Goal: Information Seeking & Learning: Check status

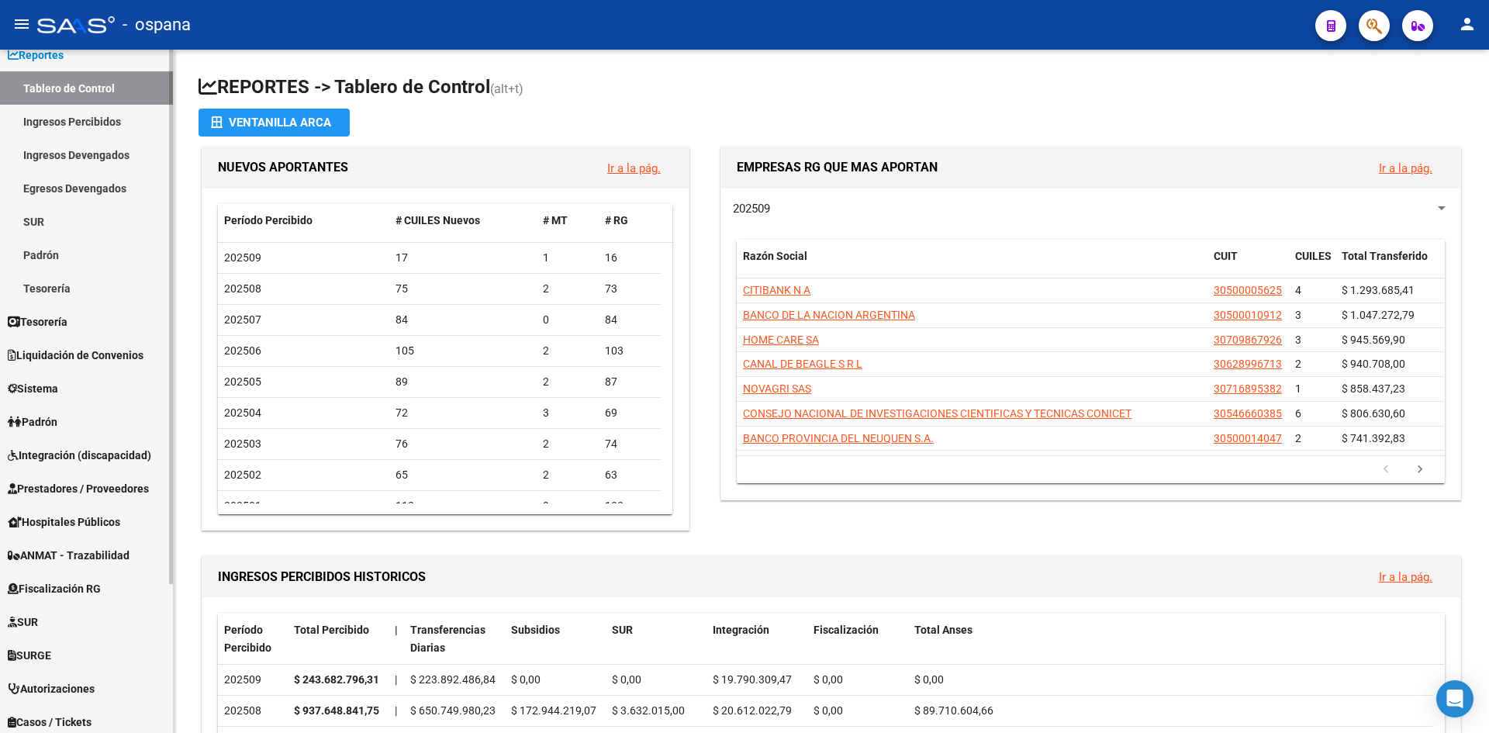
scroll to position [190, 0]
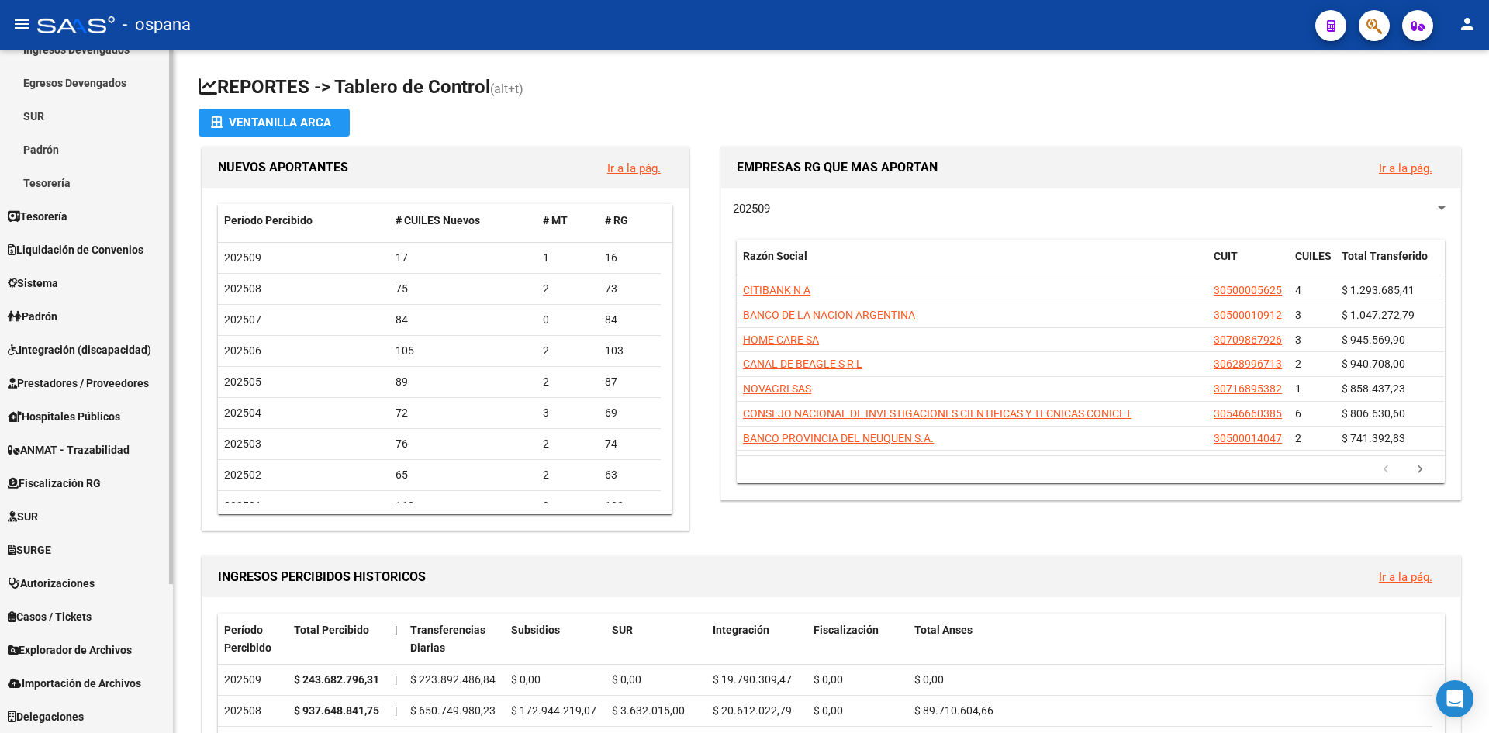
click at [100, 388] on span "Prestadores / Proveedores" at bounding box center [78, 383] width 141 height 17
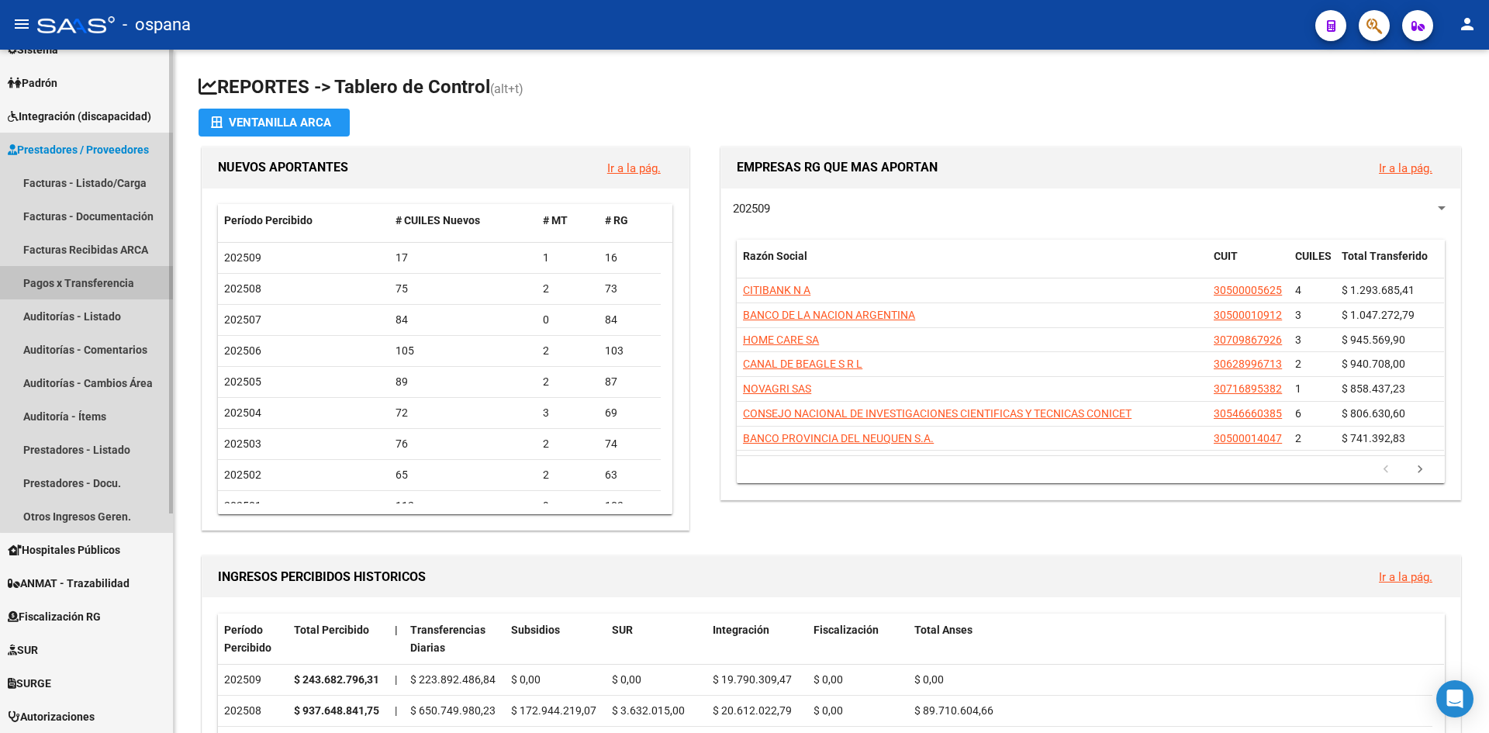
click at [121, 285] on link "Pagos x Transferencia" at bounding box center [86, 282] width 173 height 33
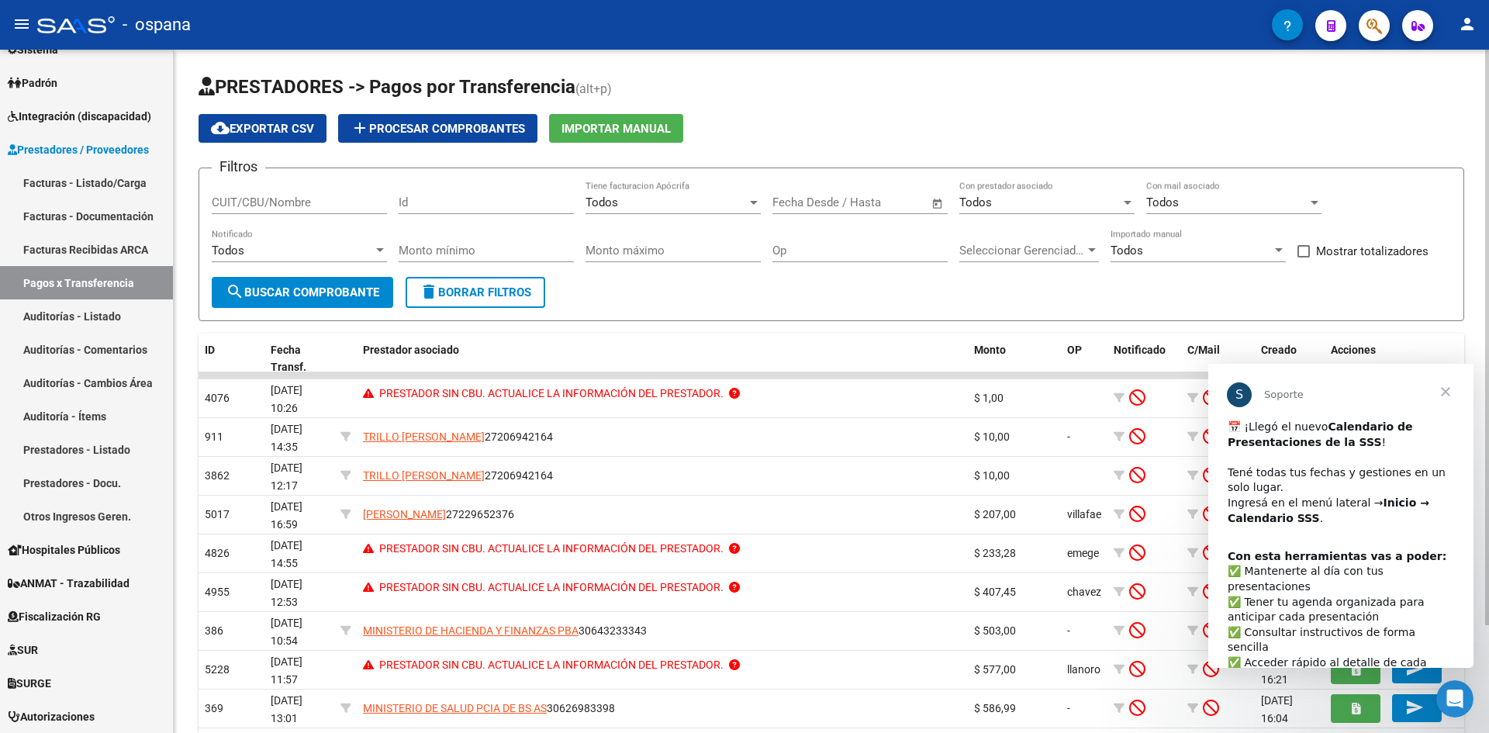
click at [325, 202] on input "CUIT/CBU/Nombre" at bounding box center [299, 202] width 175 height 14
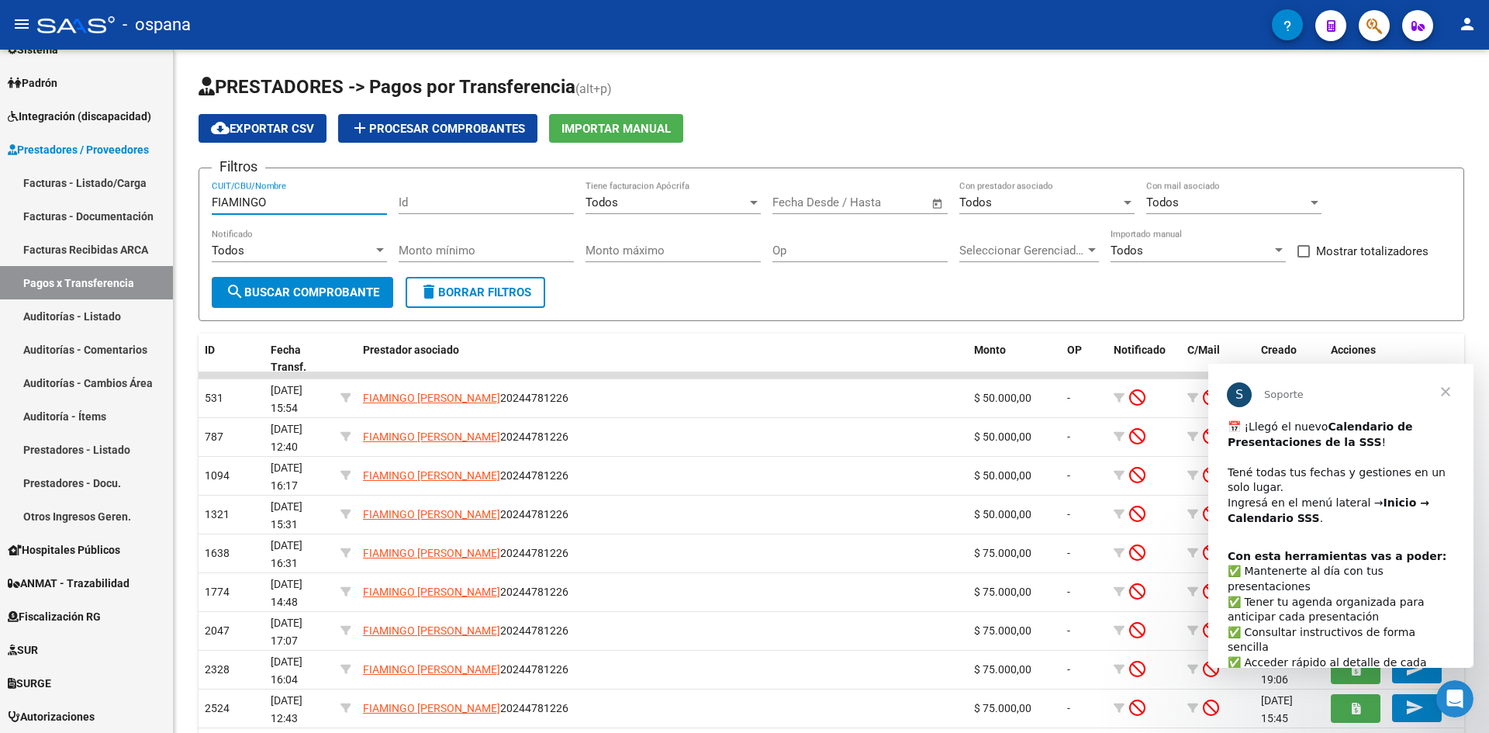
click at [1452, 397] on span "Cerrar" at bounding box center [1445, 392] width 56 height 56
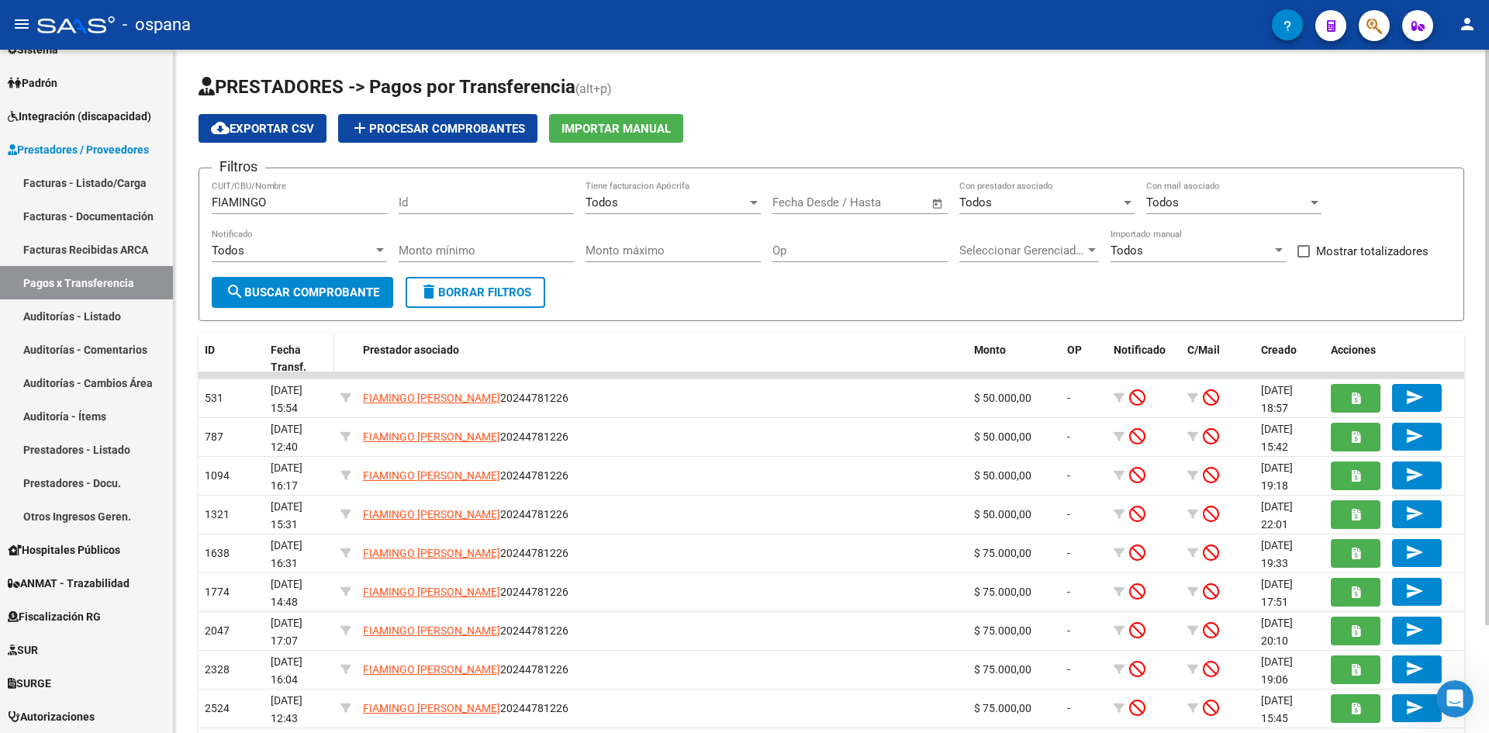
click at [318, 350] on div "Fecha Transf." at bounding box center [299, 359] width 57 height 36
click at [285, 359] on div "Fecha Transf." at bounding box center [299, 359] width 57 height 36
click at [289, 363] on span "Fecha Transf." at bounding box center [289, 359] width 36 height 30
click at [296, 354] on span "Fecha Transf." at bounding box center [289, 359] width 36 height 30
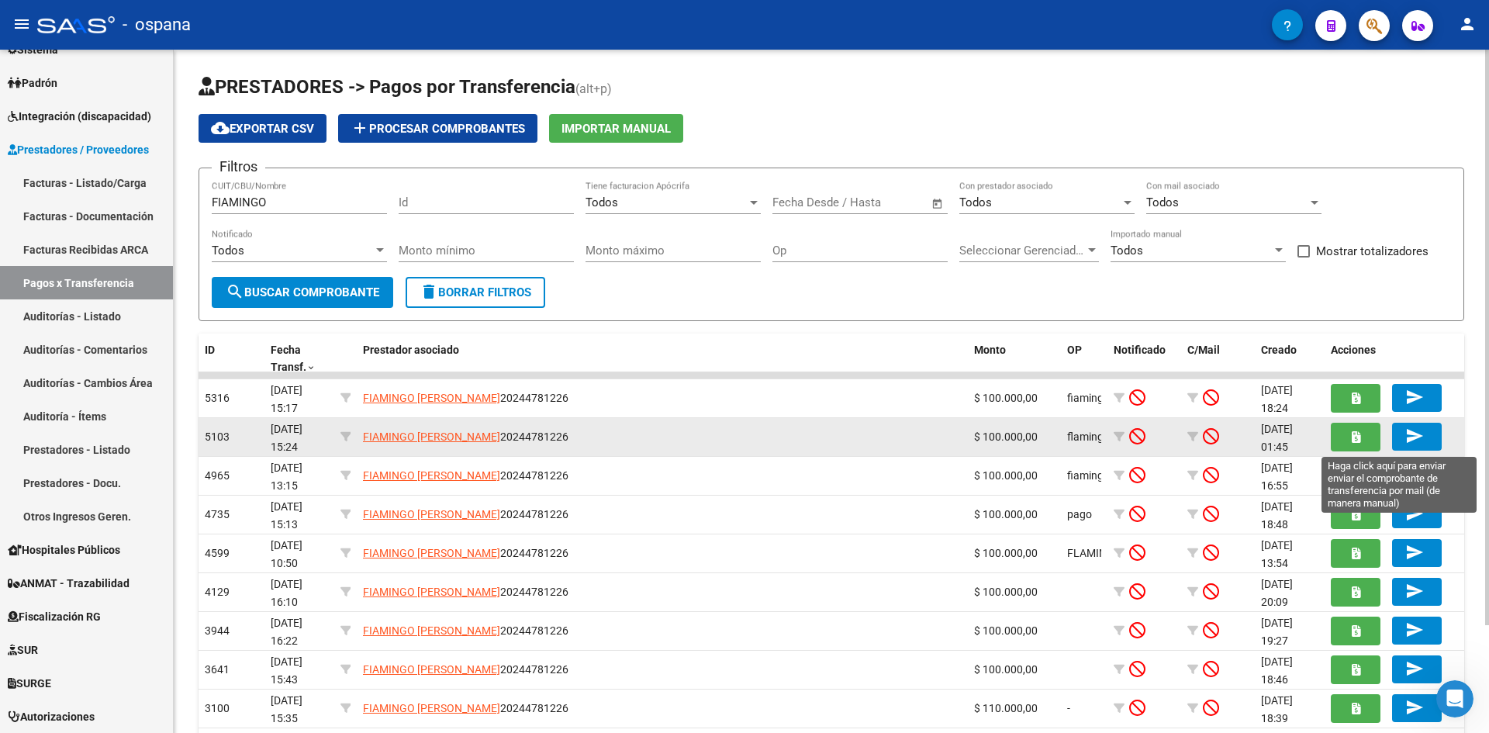
click at [1414, 434] on mat-icon "send" at bounding box center [1414, 435] width 19 height 19
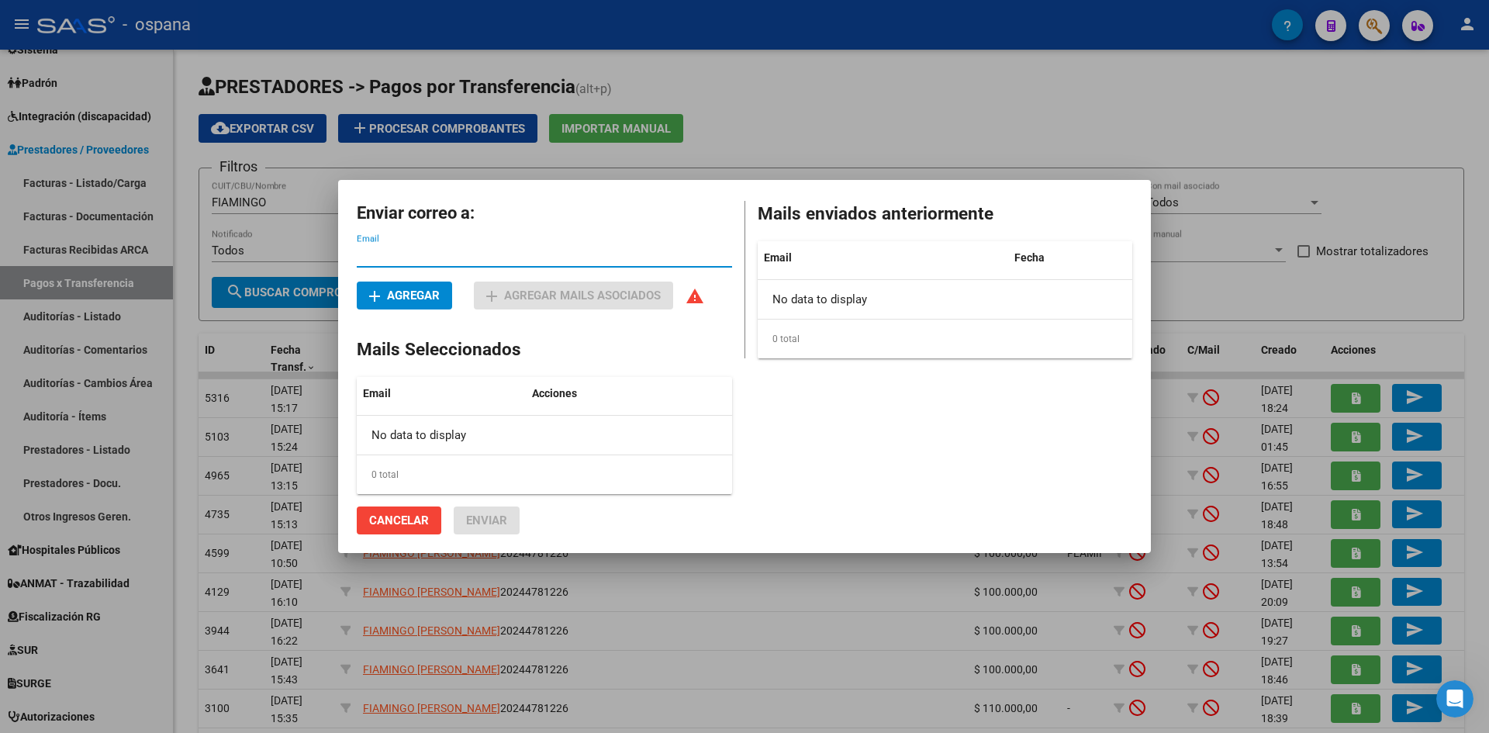
click at [378, 525] on span "Cancelar" at bounding box center [399, 520] width 60 height 14
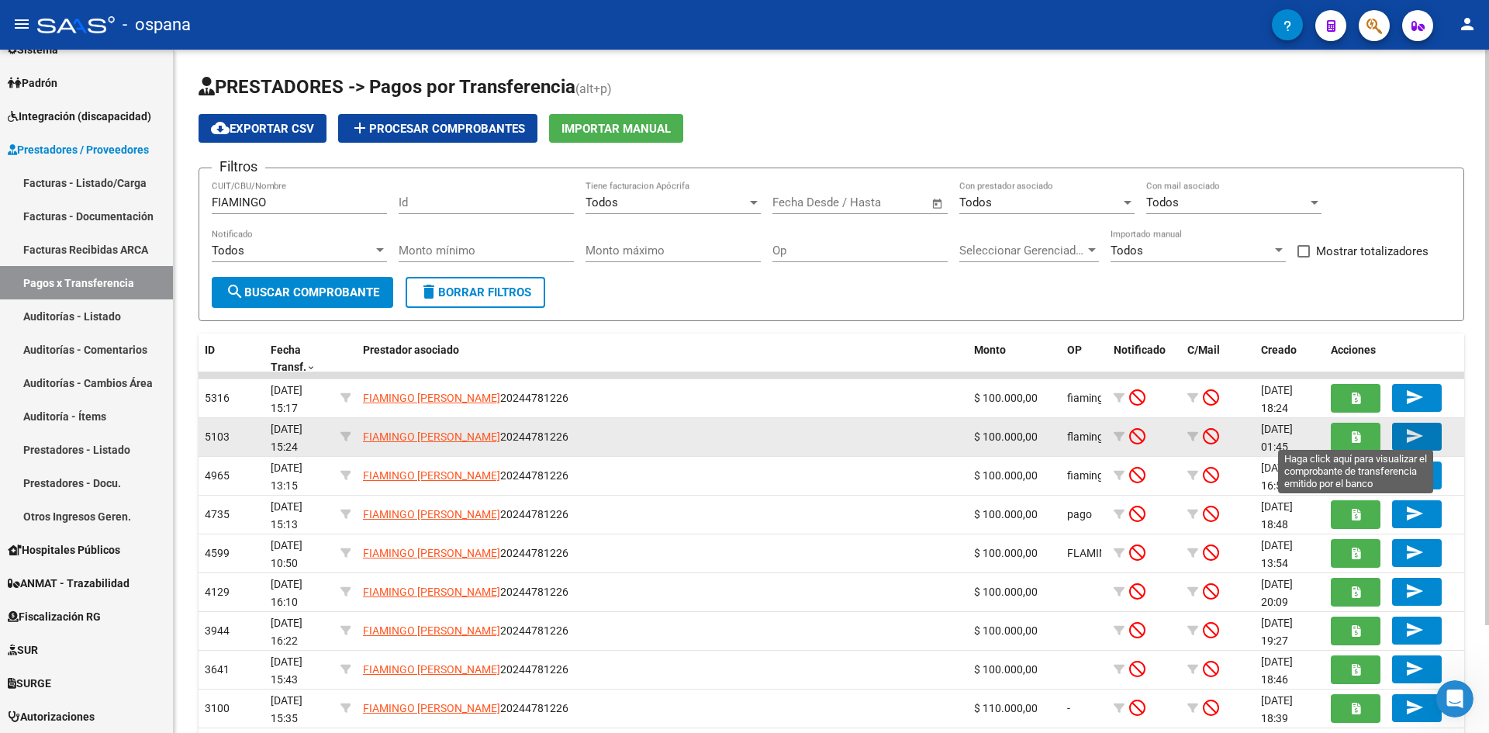
click at [1354, 433] on icon "button" at bounding box center [1356, 437] width 9 height 12
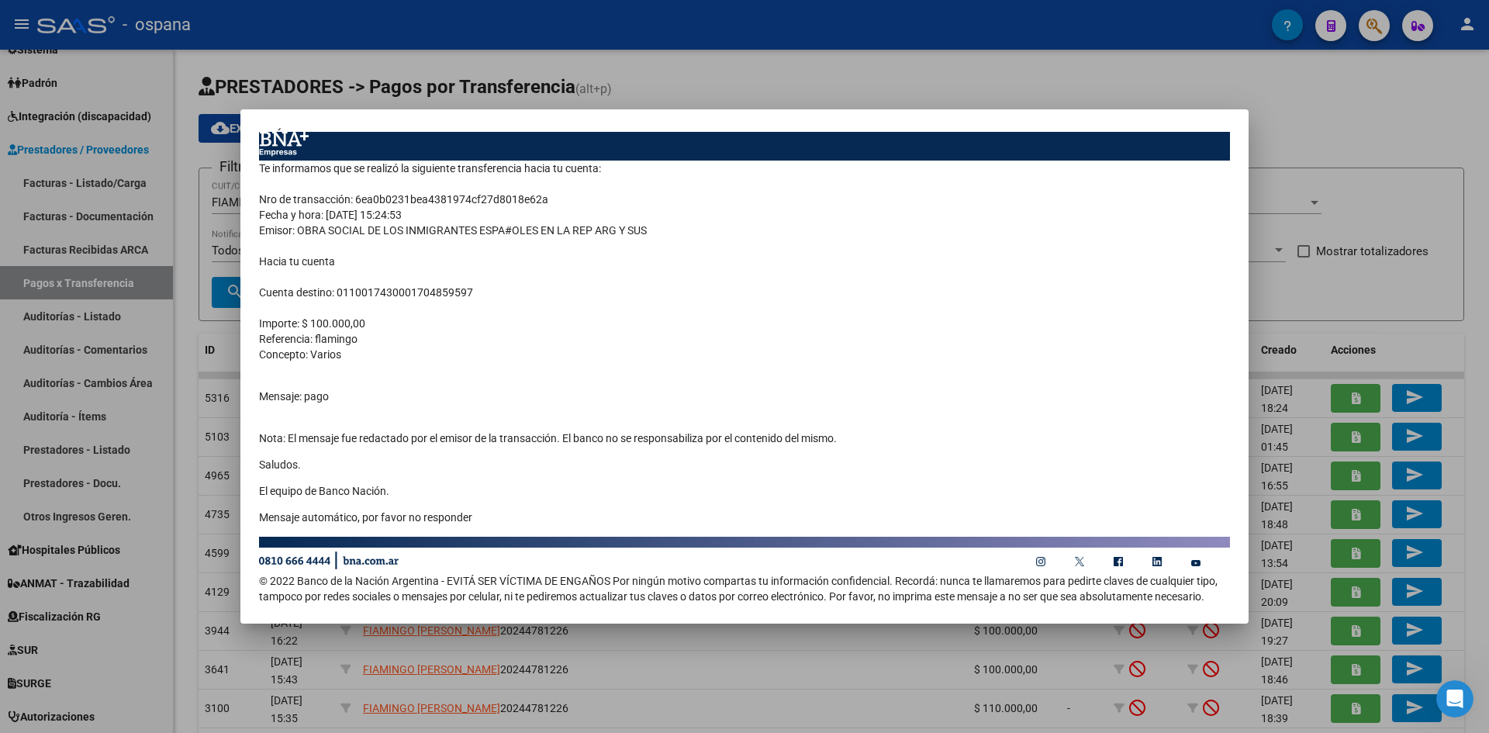
scroll to position [47, 0]
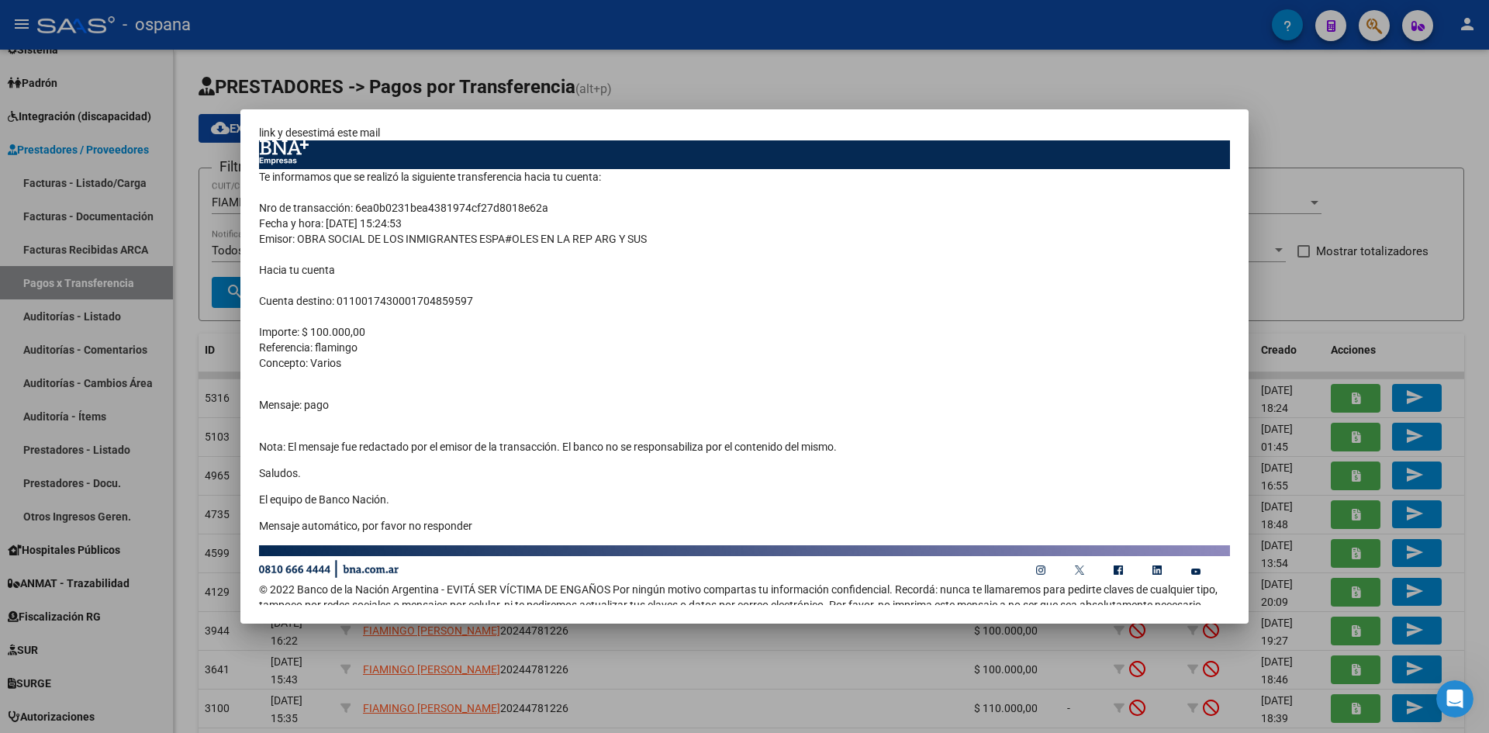
click at [216, 195] on div at bounding box center [744, 366] width 1489 height 733
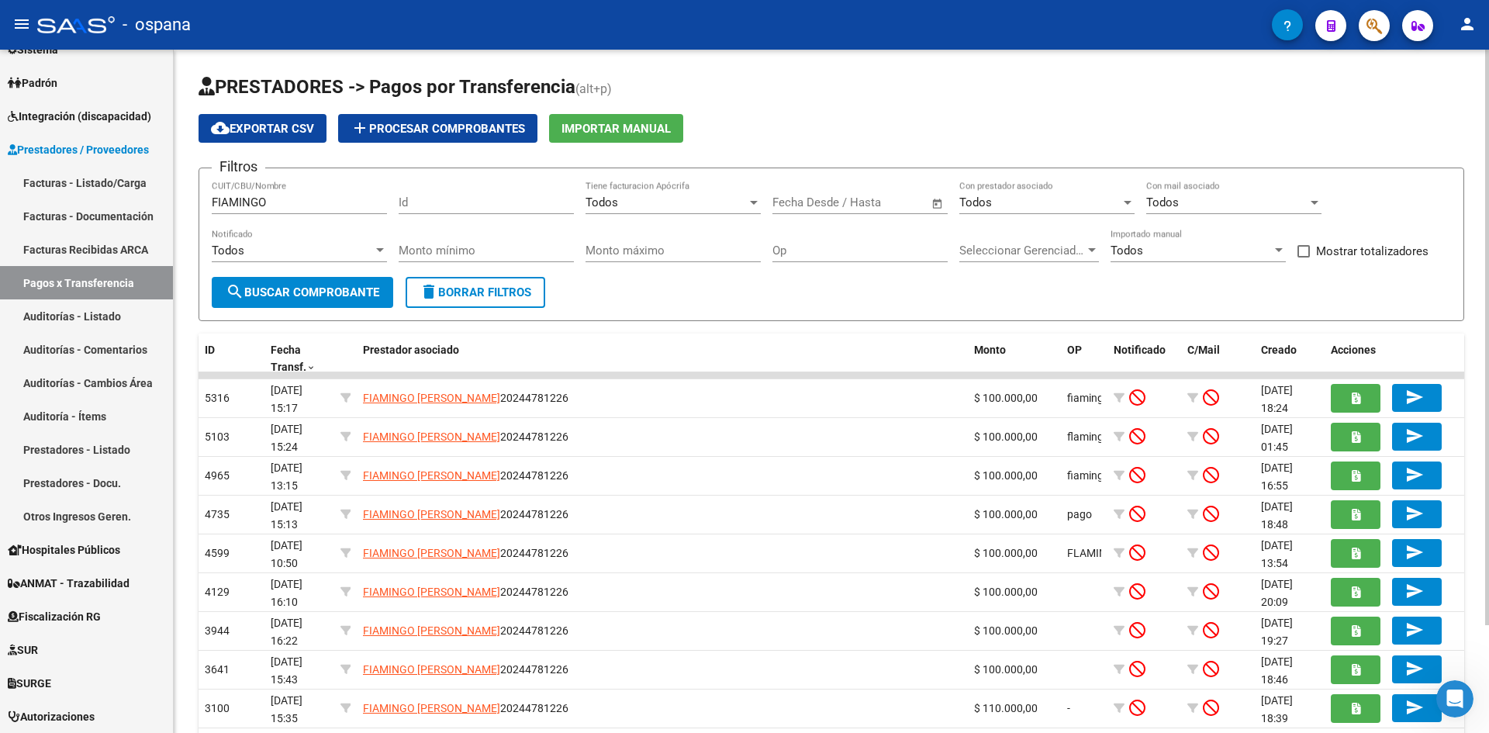
click at [278, 200] on input "FIAMINGO" at bounding box center [299, 202] width 175 height 14
type input "F"
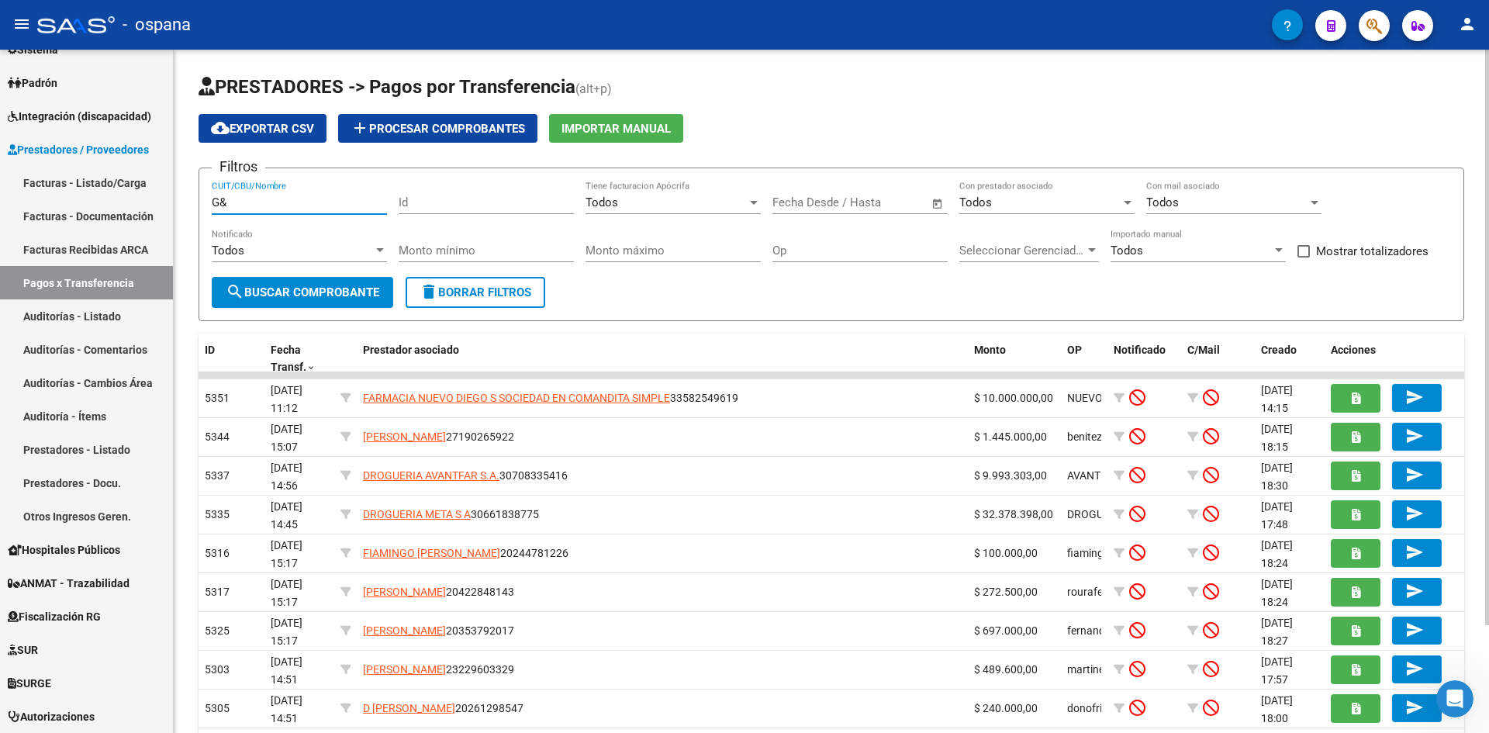
click at [254, 205] on input "G&" at bounding box center [299, 202] width 175 height 14
click at [271, 288] on span "search Buscar Comprobante" at bounding box center [303, 292] width 154 height 14
click at [263, 205] on input "G&T" at bounding box center [299, 202] width 175 height 14
type input "G"
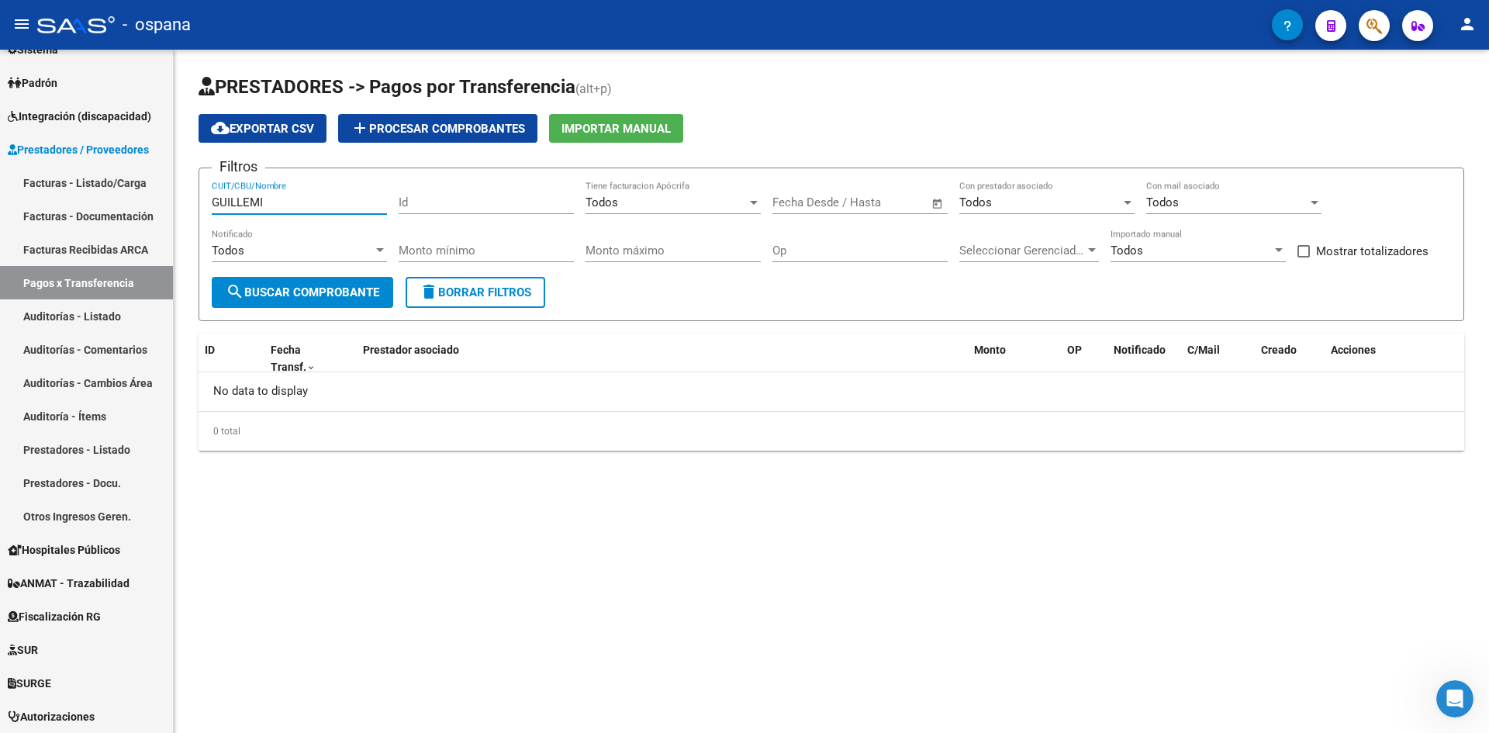
click at [380, 204] on input "GUILLEMI" at bounding box center [299, 202] width 175 height 14
type input "G"
click at [631, 252] on input "Monto máximo" at bounding box center [672, 250] width 175 height 14
type input "256928.98"
click at [933, 202] on span "Open calendar" at bounding box center [937, 203] width 37 height 37
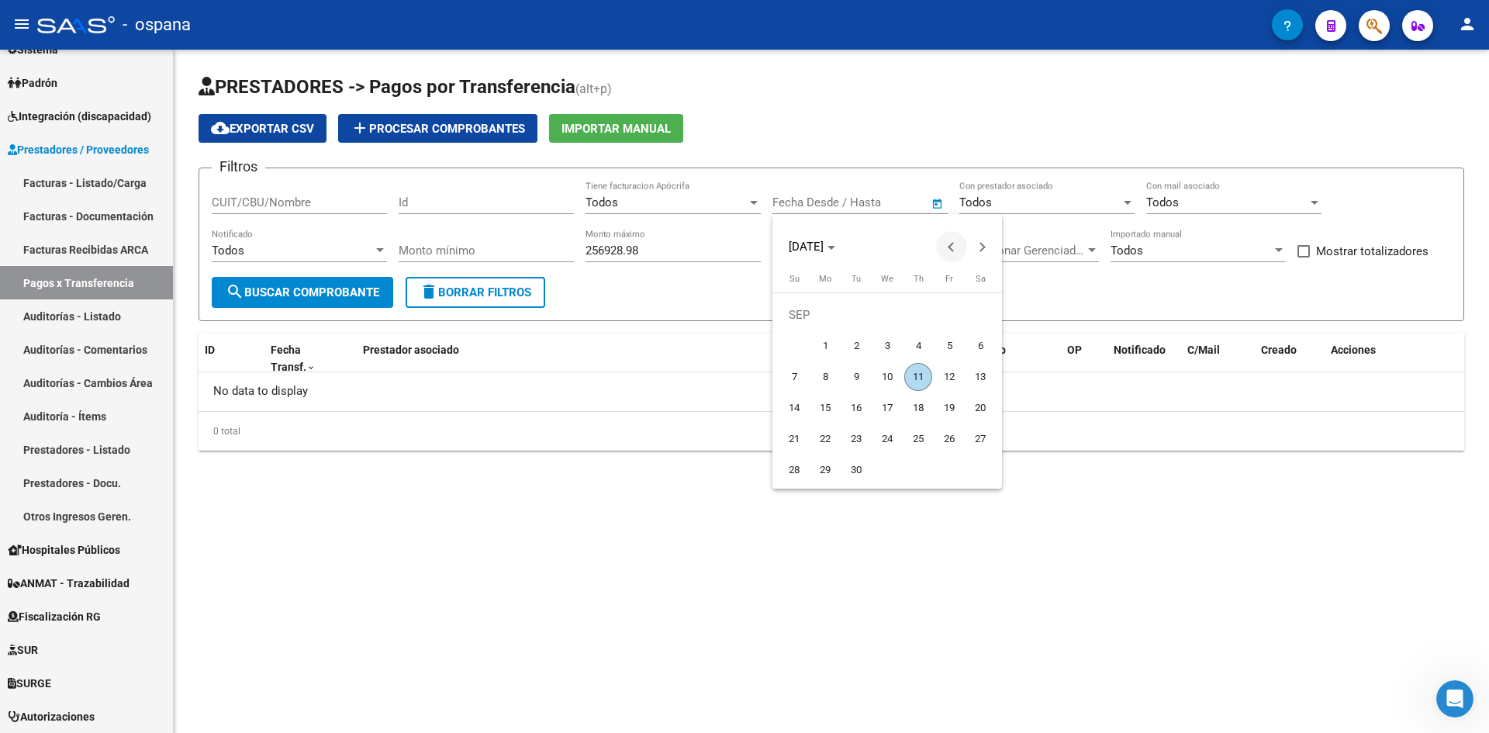
click at [951, 245] on button "Previous month" at bounding box center [951, 246] width 31 height 31
click at [982, 245] on button "Next month" at bounding box center [982, 246] width 31 height 31
click at [956, 248] on button "Previous month" at bounding box center [951, 246] width 31 height 31
click at [851, 347] on span "5" at bounding box center [856, 346] width 28 height 28
type input "[DATE]"
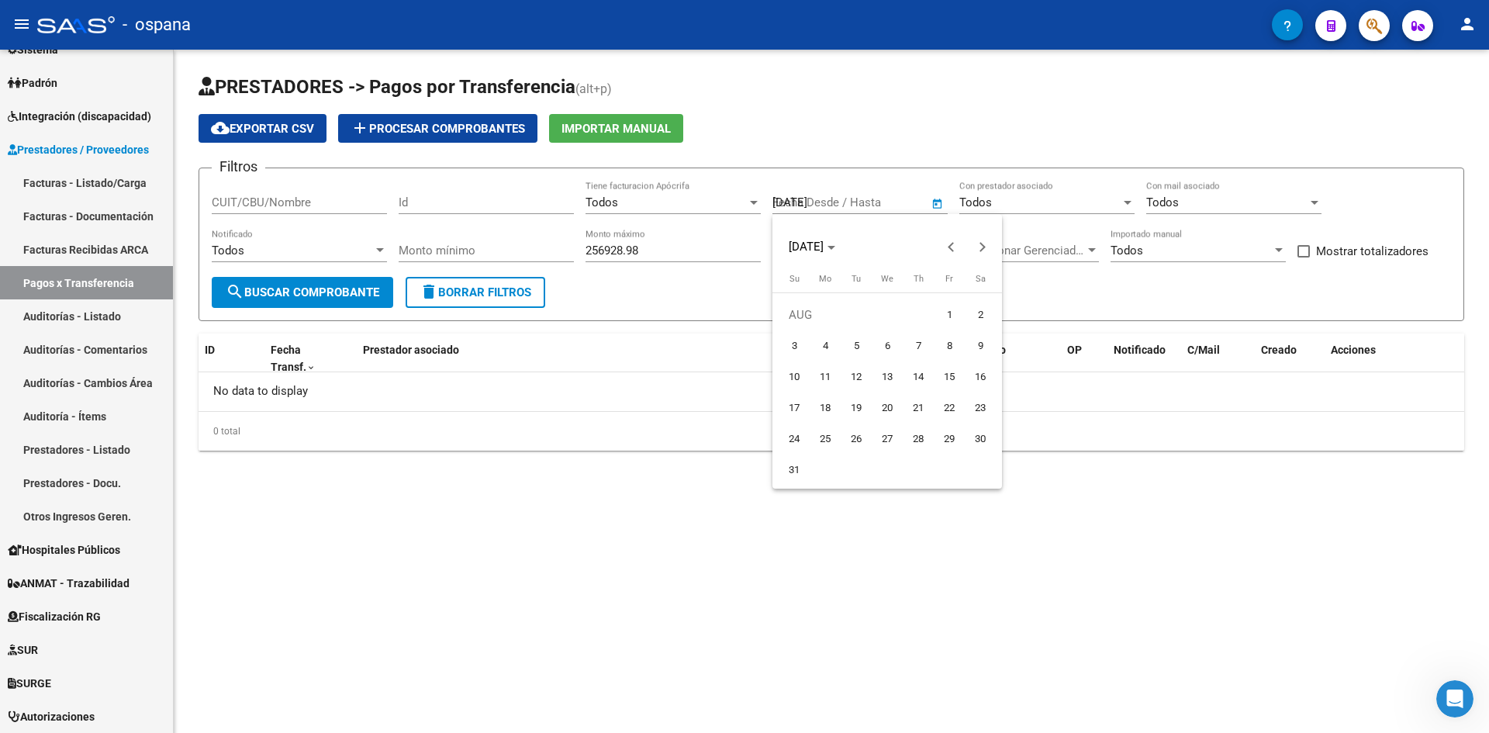
click at [851, 347] on span "5" at bounding box center [856, 346] width 28 height 28
type input "[DATE]"
click at [346, 298] on span "search Buscar Comprobante" at bounding box center [303, 292] width 154 height 14
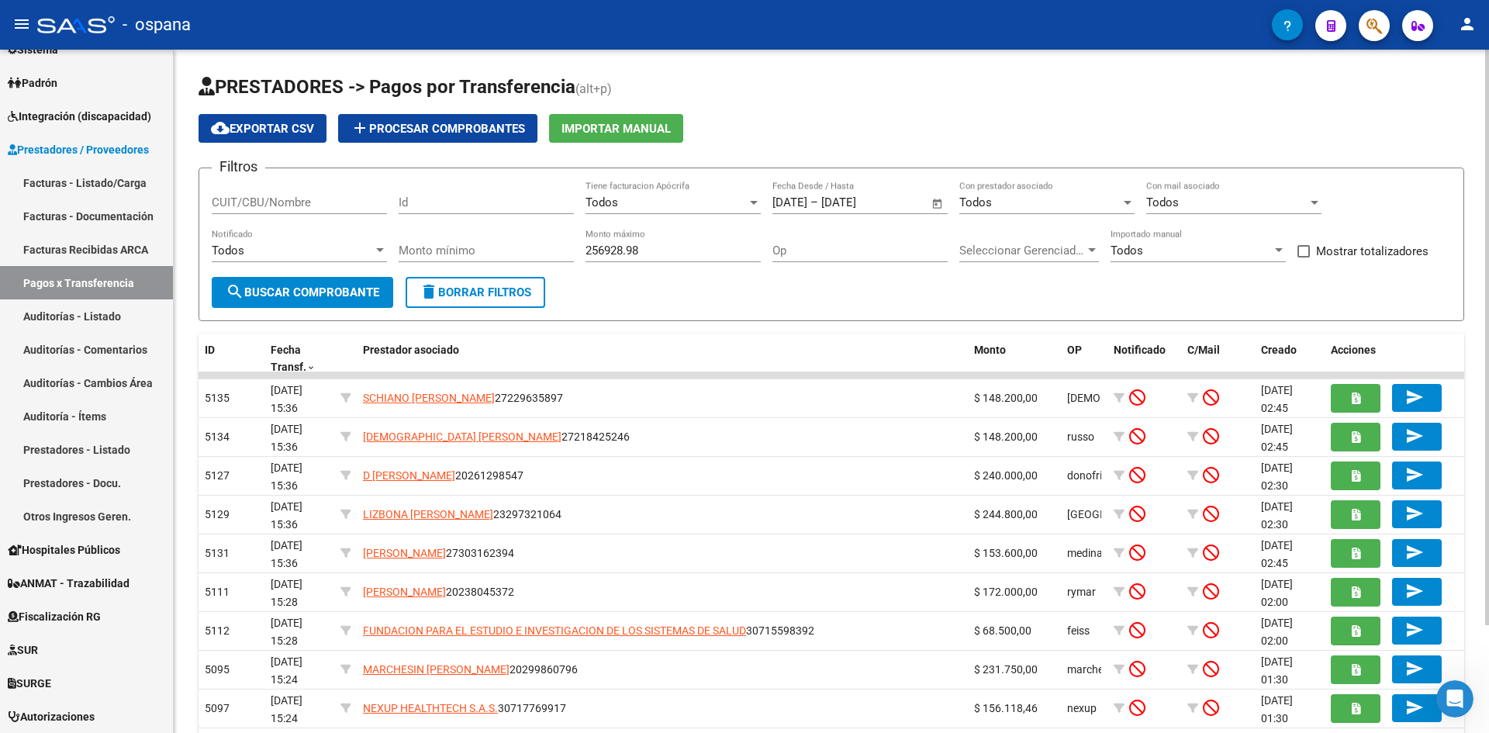
click at [489, 250] on input "Monto mínimo" at bounding box center [486, 250] width 175 height 14
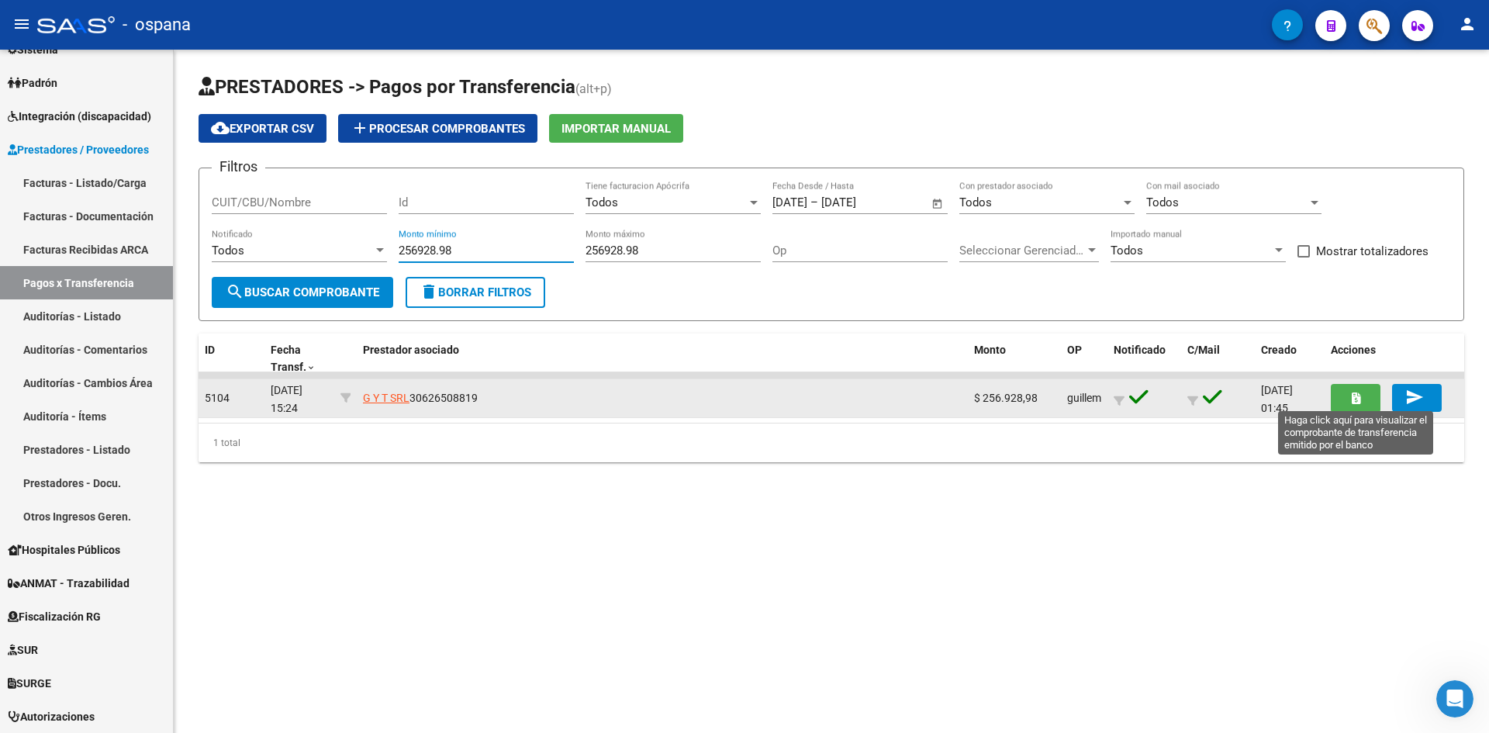
type input "256928.98"
click at [1352, 395] on icon "button" at bounding box center [1356, 398] width 9 height 12
